Goal: Information Seeking & Learning: Learn about a topic

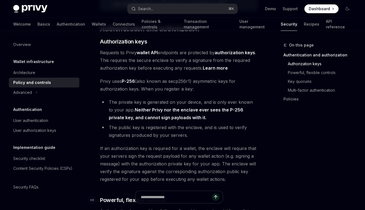
scroll to position [31, 0]
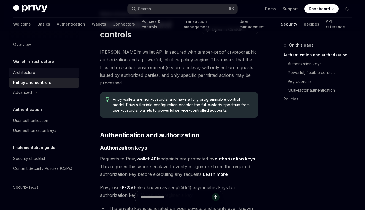
click at [21, 77] on link "Architecture" at bounding box center [44, 73] width 70 height 10
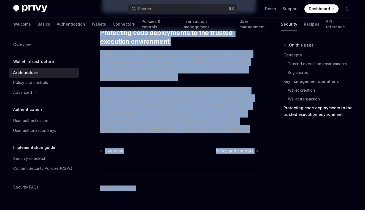
scroll to position [1262, 0]
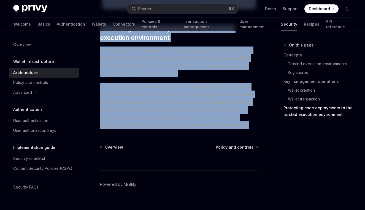
copy div "Loremips dolorsitamet ConsEC Adip el SeddOEI TempOR Inci ut LaboREE Dolor’m ali…"
drag, startPoint x: 101, startPoint y: 55, endPoint x: 229, endPoint y: 118, distance: 142.7
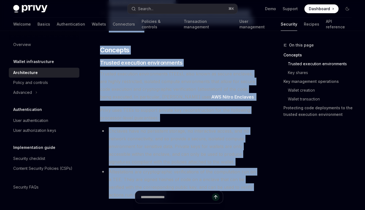
scroll to position [0, 0]
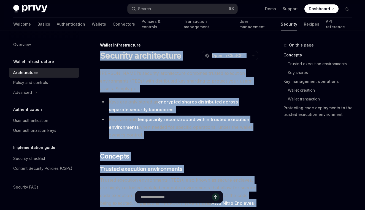
click at [219, 83] on span "[PERSON_NAME]’s security architecture combines trusted execution environments (…" at bounding box center [179, 80] width 158 height 23
